Goal: Task Accomplishment & Management: Manage account settings

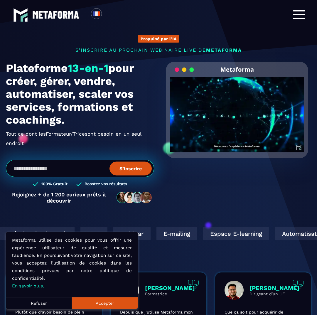
click at [302, 18] on span at bounding box center [299, 18] width 12 height 1
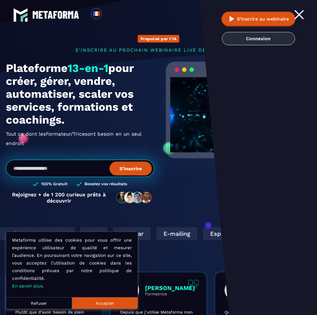
click at [266, 41] on link "Connexion" at bounding box center [258, 38] width 73 height 13
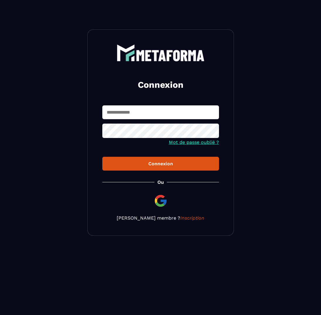
type input "**********"
click at [140, 164] on div "Connexion" at bounding box center [160, 164] width 107 height 6
